Goal: Task Accomplishment & Management: Use online tool/utility

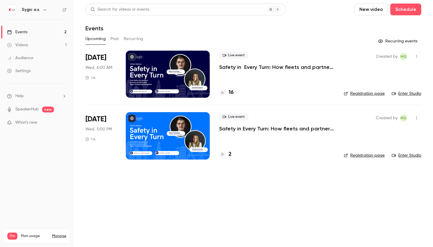
click at [251, 65] on p "Safety in Every Turn: How fleets and partners prevent accidents with Sygic Prof…" at bounding box center [276, 67] width 115 height 7
click at [261, 124] on div "Live event Safety in Every Turn: How fleets and partners prevent accidents with…" at bounding box center [276, 123] width 115 height 19
click at [261, 126] on p "Safety in Every Turn: How fleets and partners prevent accidents with Sygic Prof…" at bounding box center [276, 128] width 115 height 7
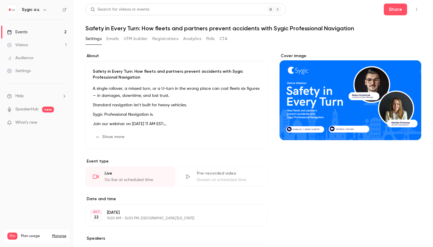
click at [162, 41] on button "Registrations" at bounding box center [165, 38] width 26 height 9
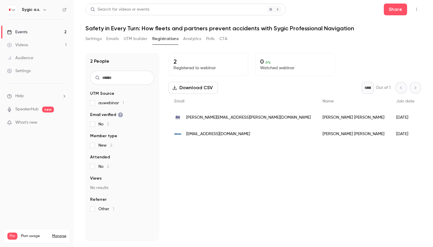
click at [137, 40] on button "UTM builder" at bounding box center [136, 38] width 24 height 9
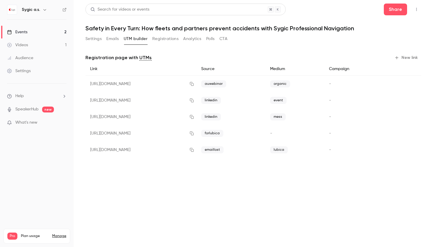
click at [406, 57] on button "New link" at bounding box center [406, 57] width 29 height 9
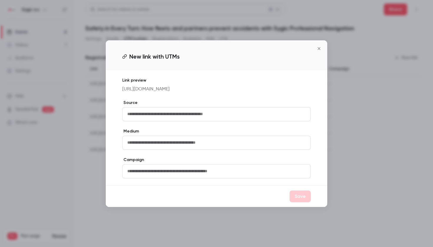
click at [213, 120] on input "text" at bounding box center [216, 114] width 189 height 14
type input "*"
type input "**********"
click at [153, 150] on input "text" at bounding box center [216, 143] width 189 height 14
type input "******"
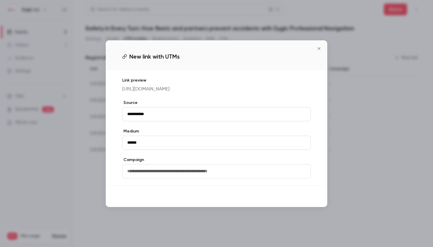
click at [310, 199] on button "Save" at bounding box center [300, 197] width 21 height 12
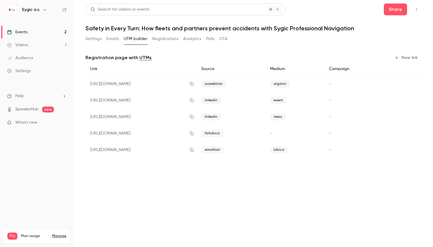
click at [297, 209] on main "Search for videos or events Share Safety in Every Turn: How fleets and partners…" at bounding box center [254, 123] width 360 height 247
click at [193, 167] on icon "button" at bounding box center [190, 167] width 5 height 4
